Goal: Find specific page/section: Find specific page/section

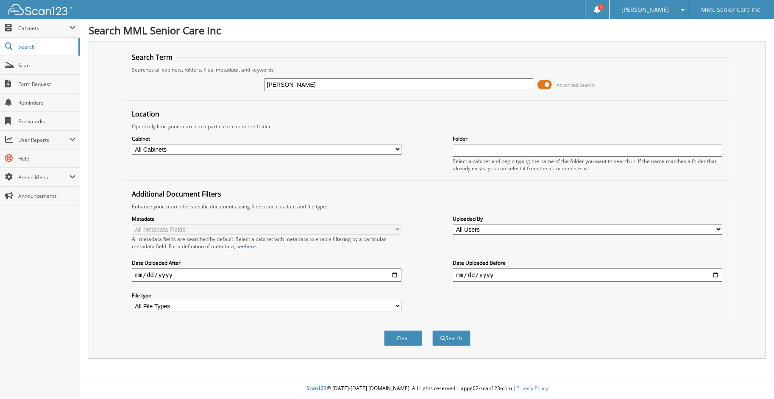
type input "[PERSON_NAME]"
click at [432, 331] on button "Search" at bounding box center [451, 339] width 38 height 16
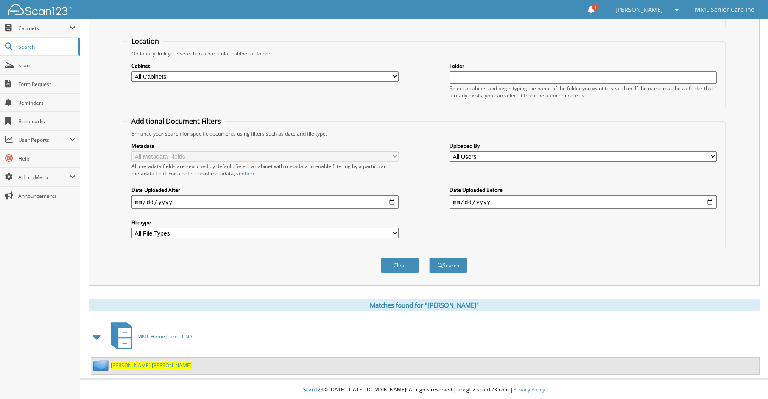
scroll to position [74, 0]
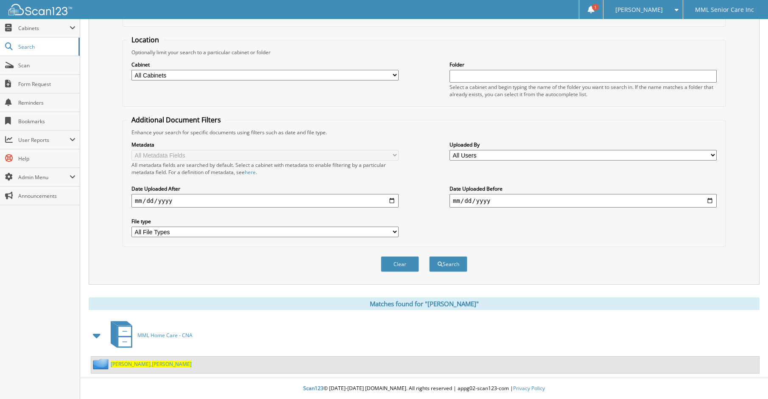
click at [152, 363] on span "Melanie" at bounding box center [172, 364] width 40 height 7
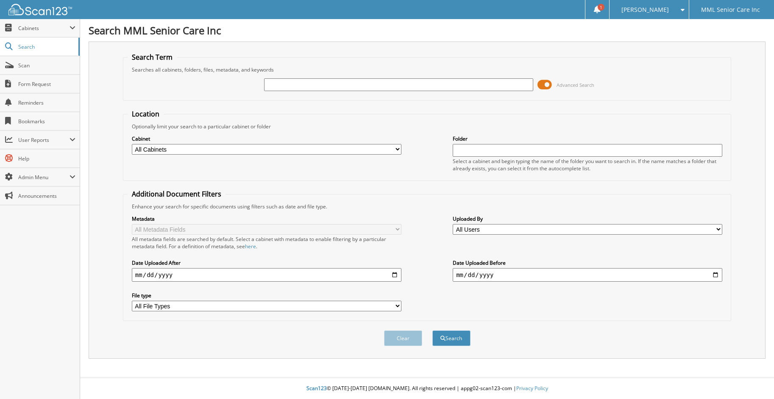
click at [294, 85] on input "text" at bounding box center [399, 84] width 270 height 13
type input "An"
click at [432, 331] on button "Search" at bounding box center [451, 339] width 38 height 16
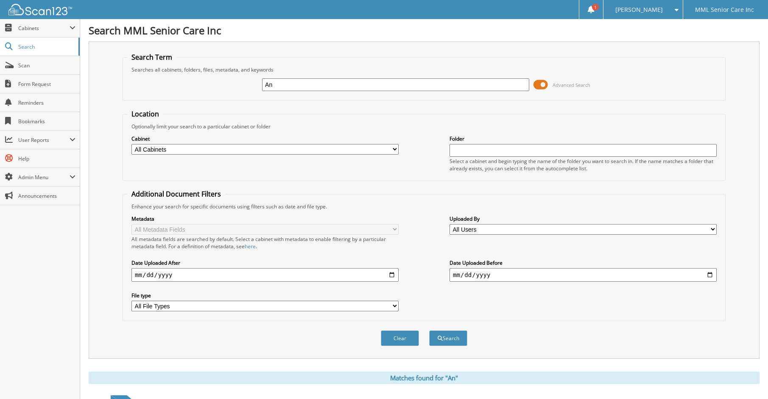
click at [337, 89] on input "An" at bounding box center [395, 84] width 267 height 13
type input "Angela Kane"
click at [429, 331] on button "Search" at bounding box center [448, 339] width 38 height 16
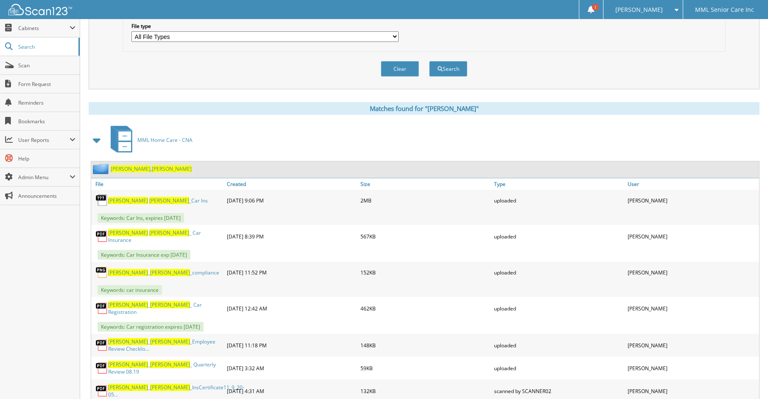
click at [152, 167] on span "Angela" at bounding box center [172, 168] width 40 height 7
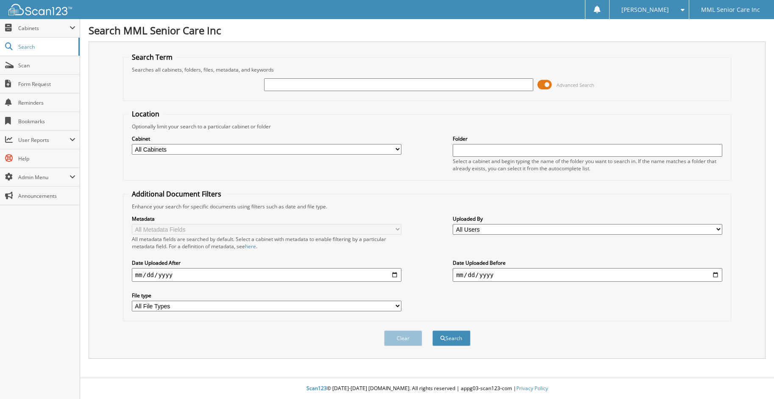
click at [366, 90] on input "text" at bounding box center [399, 84] width 270 height 13
type input "Moneike Reynolds"
click at [461, 337] on button "Search" at bounding box center [451, 339] width 38 height 16
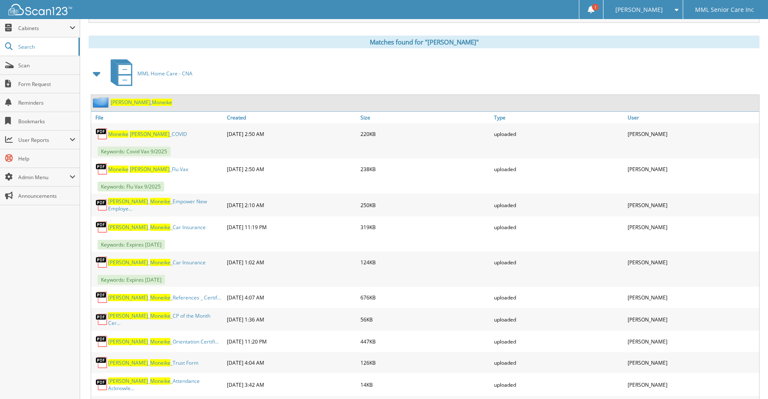
scroll to position [360, 0]
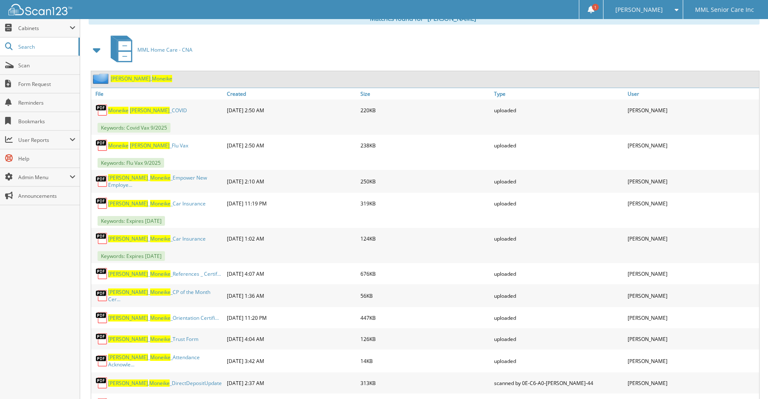
click at [152, 75] on span "Moneike" at bounding box center [162, 78] width 20 height 7
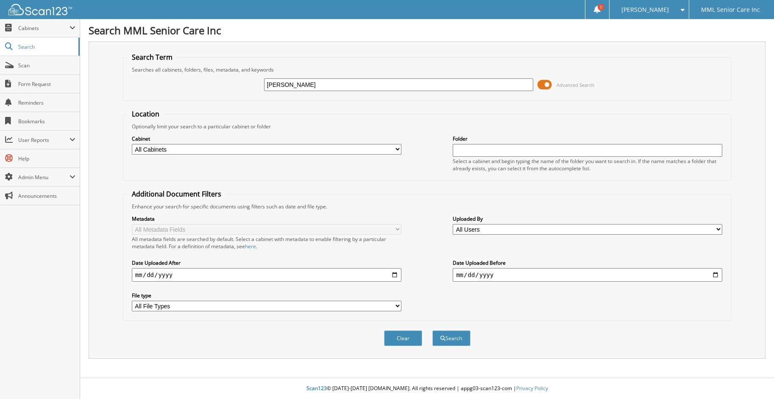
type input "[PERSON_NAME]"
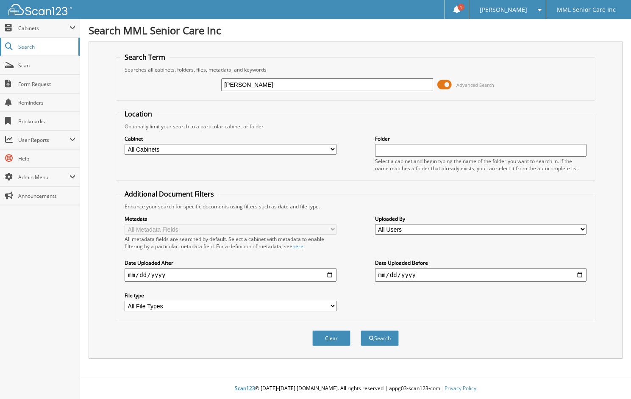
click at [33, 52] on link "Search" at bounding box center [40, 47] width 80 height 18
click at [41, 30] on span "Cabinets" at bounding box center [43, 28] width 51 height 7
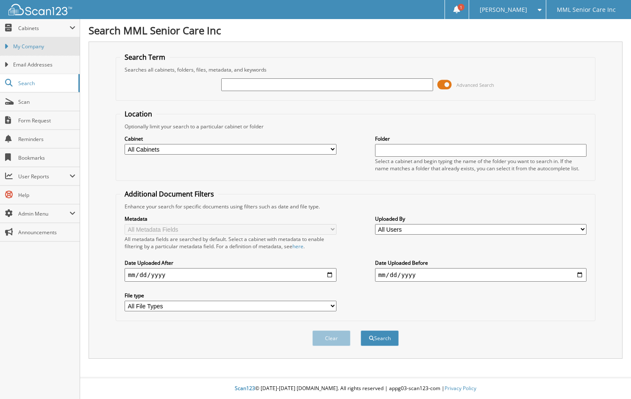
click at [33, 49] on span "My Company" at bounding box center [44, 47] width 62 height 8
